Goal: Task Accomplishment & Management: Complete application form

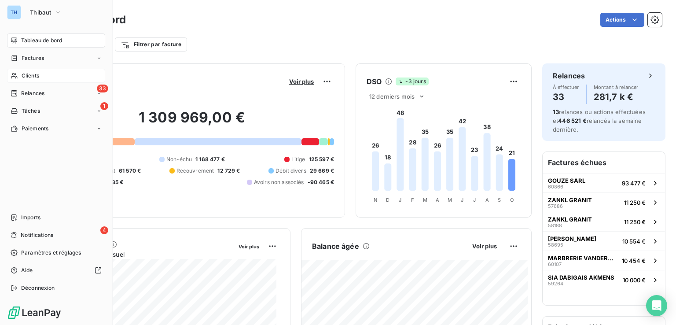
click at [32, 73] on span "Clients" at bounding box center [31, 76] width 18 height 8
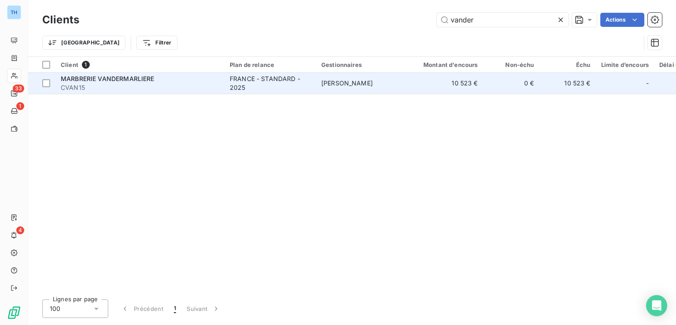
type input "vander"
click at [374, 80] on td "[PERSON_NAME]" at bounding box center [361, 83] width 91 height 21
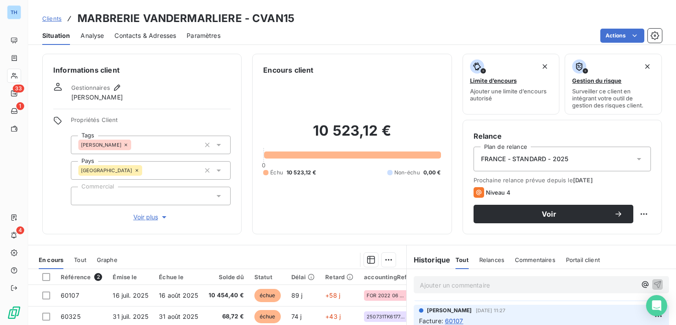
scroll to position [44, 0]
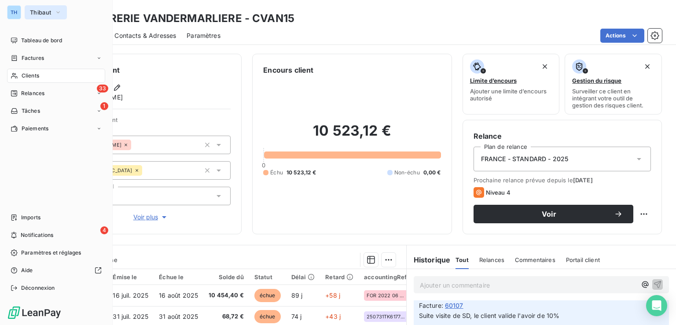
click at [46, 13] on span "Thibaut" at bounding box center [40, 12] width 21 height 7
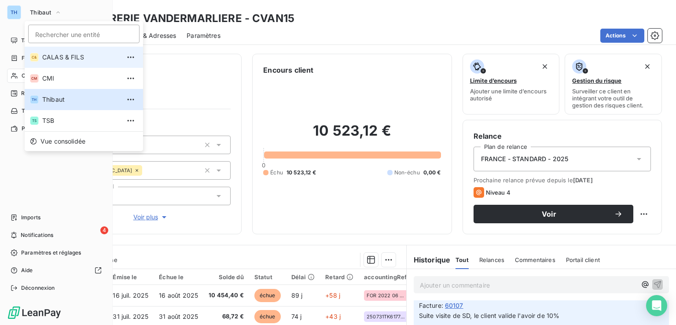
click at [58, 58] on span "CALAS & FILS" at bounding box center [81, 57] width 78 height 9
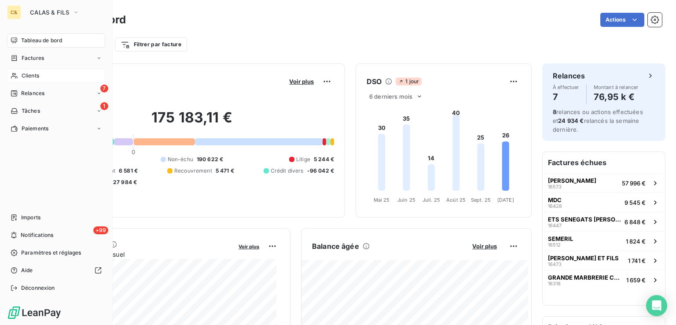
click at [29, 74] on span "Clients" at bounding box center [31, 76] width 18 height 8
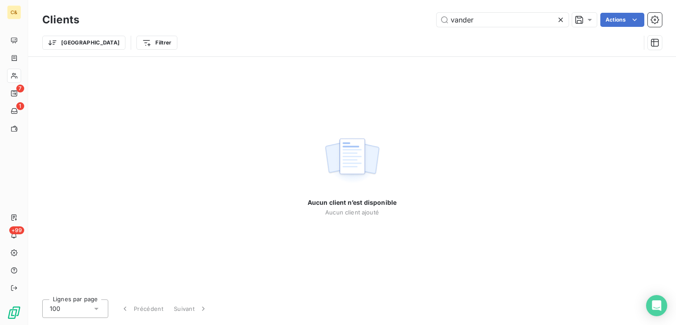
drag, startPoint x: 479, startPoint y: 25, endPoint x: 412, endPoint y: 21, distance: 67.8
click at [412, 20] on div "vander Actions" at bounding box center [376, 20] width 572 height 14
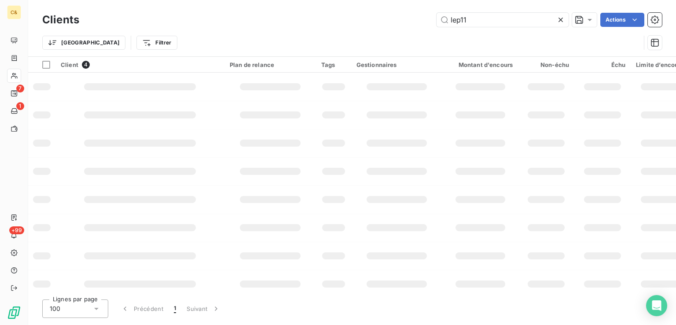
type input "lep11"
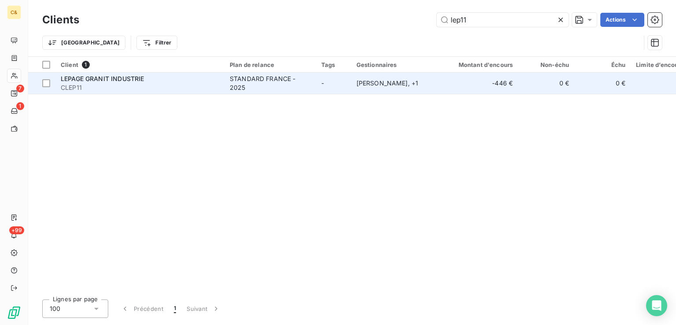
click at [176, 80] on div "LEPAGE GRANIT INDUSTRIE" at bounding box center [140, 78] width 158 height 9
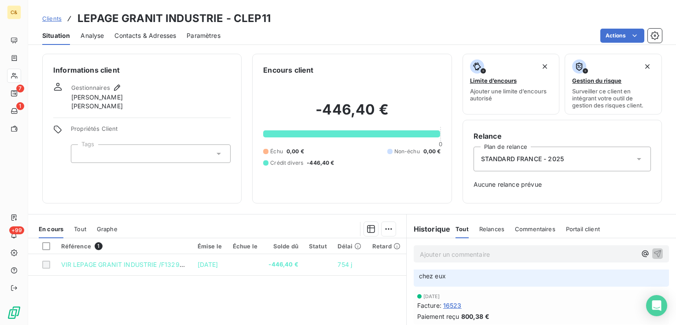
scroll to position [44, 0]
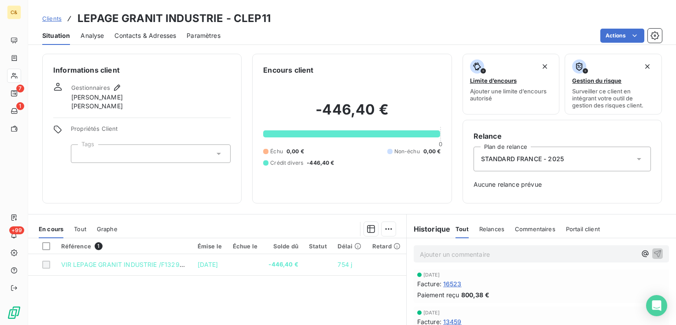
click at [84, 226] on span "Tout" at bounding box center [80, 228] width 12 height 7
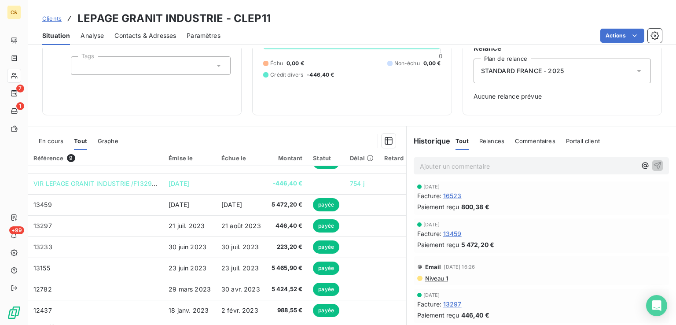
scroll to position [0, 0]
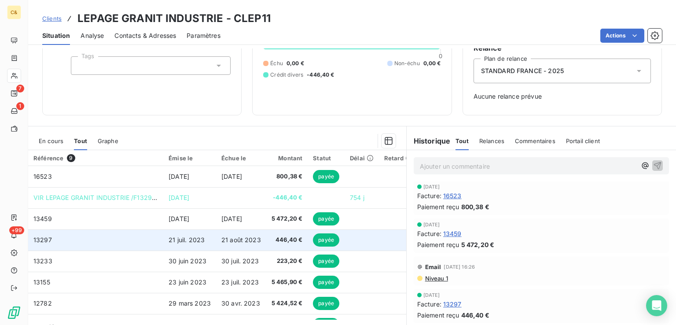
click at [90, 244] on td "13297" at bounding box center [95, 239] width 135 height 21
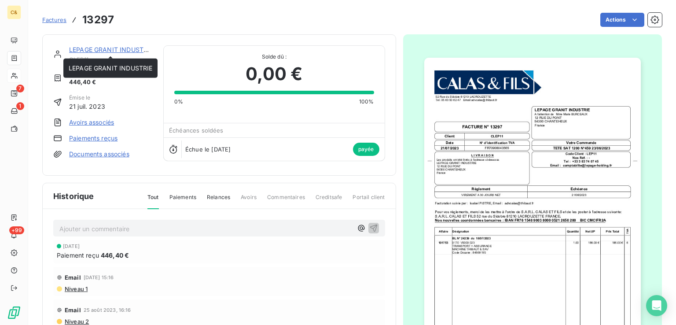
click at [137, 48] on link "LEPAGE GRANIT INDUSTRIE" at bounding box center [111, 49] width 84 height 7
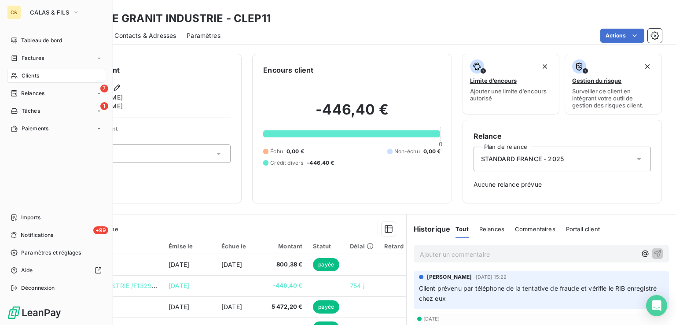
click at [33, 76] on span "Clients" at bounding box center [31, 76] width 18 height 8
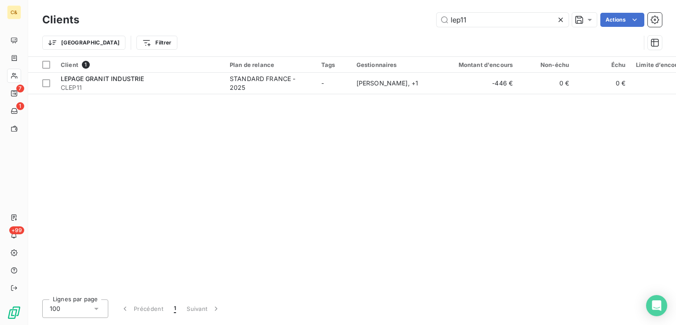
drag, startPoint x: 473, startPoint y: 18, endPoint x: 355, endPoint y: 5, distance: 118.6
click at [355, 5] on div "Clients lep11 Actions Trier Filtrer" at bounding box center [351, 28] width 647 height 56
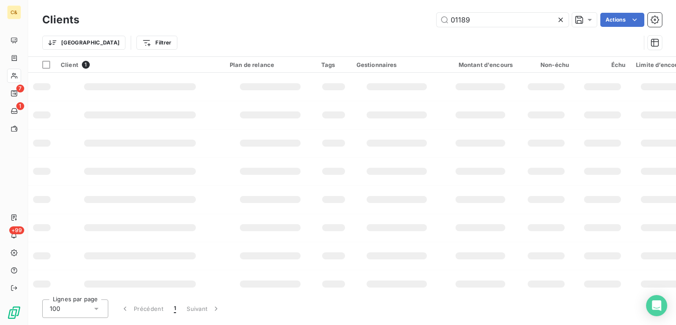
type input "01189"
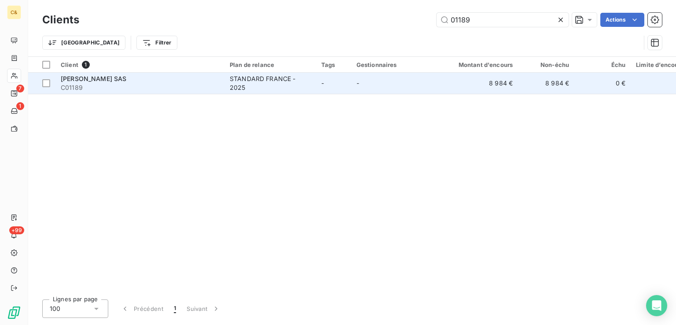
click at [174, 77] on div "[PERSON_NAME] SAS" at bounding box center [140, 78] width 158 height 9
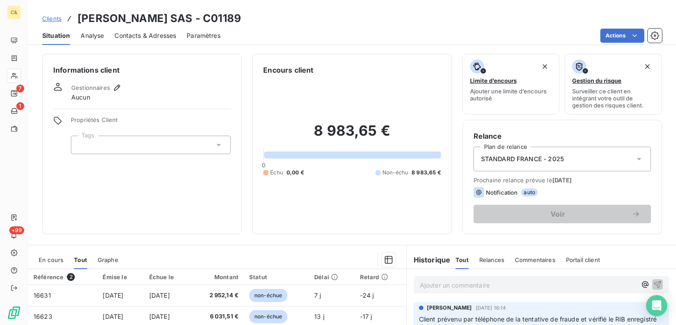
click at [153, 37] on span "Contacts & Adresses" at bounding box center [145, 35] width 62 height 9
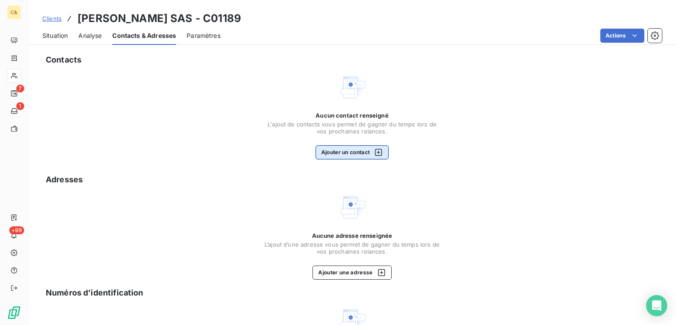
click at [353, 152] on button "Ajouter un contact" at bounding box center [351, 152] width 73 height 14
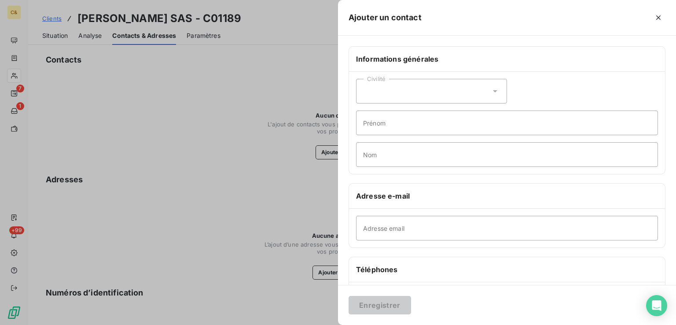
click at [490, 91] on icon at bounding box center [494, 91] width 9 height 9
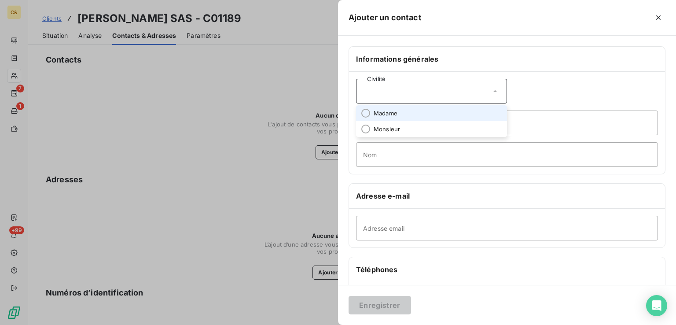
click at [405, 112] on li "Madame" at bounding box center [431, 113] width 151 height 16
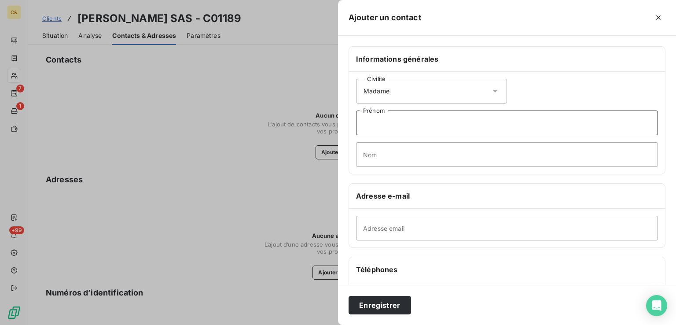
click at [401, 121] on input "Prénom" at bounding box center [507, 122] width 302 height 25
type input "[PERSON_NAME]"
type input "BONNET"
paste input "[EMAIL_ADDRESS][DOMAIN_NAME]"
type input "[EMAIL_ADDRESS][DOMAIN_NAME]"
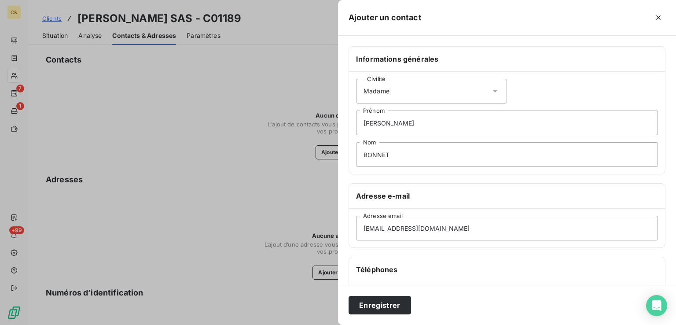
scroll to position [140, 0]
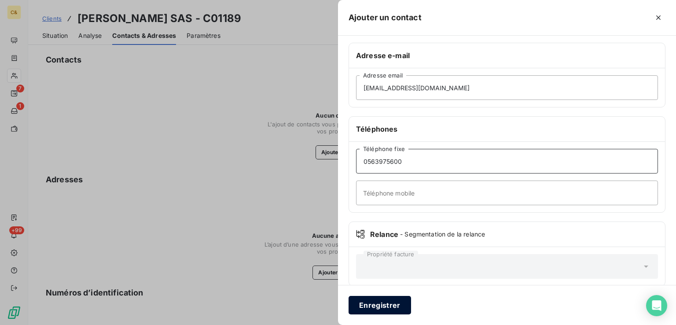
type input "0563975600"
click at [376, 299] on button "Enregistrer" at bounding box center [379, 305] width 62 height 18
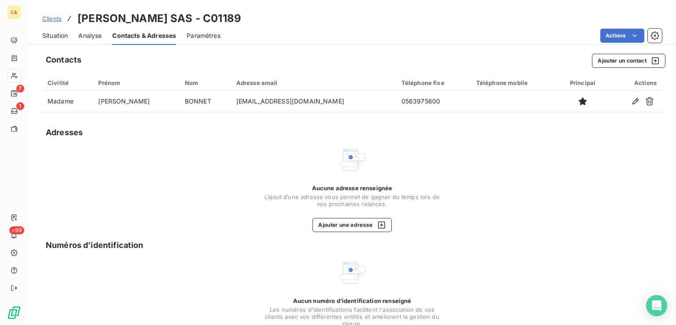
click at [56, 34] on span "Situation" at bounding box center [55, 35] width 26 height 9
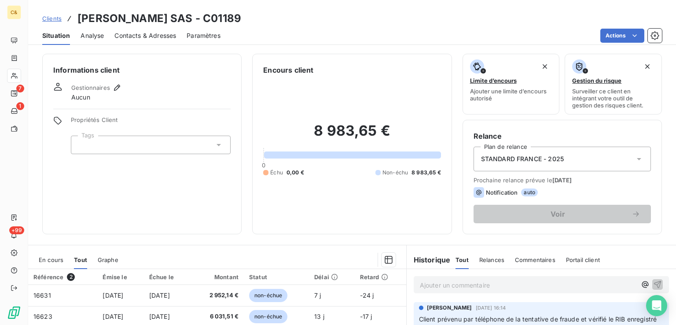
scroll to position [88, 0]
